Goal: Use online tool/utility

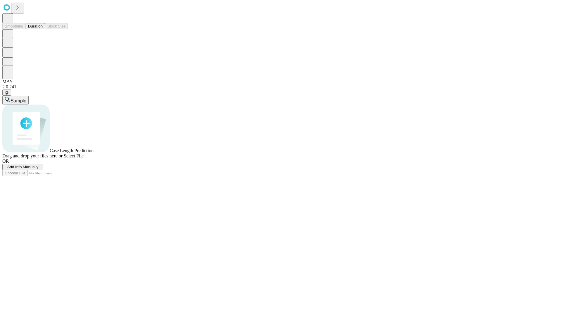
click at [43, 29] on button "Duration" at bounding box center [35, 26] width 19 height 6
click at [26, 98] on span "Sample" at bounding box center [19, 100] width 16 height 5
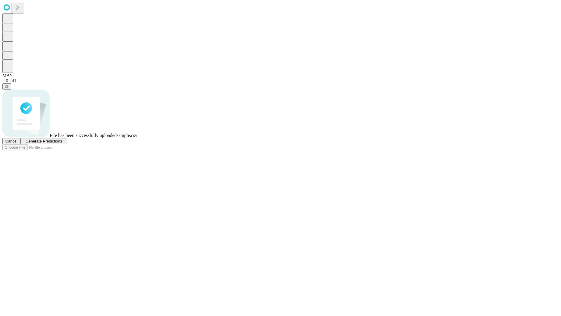
click at [62, 143] on span "Generate Predictions" at bounding box center [43, 141] width 37 height 4
